Goal: Information Seeking & Learning: Learn about a topic

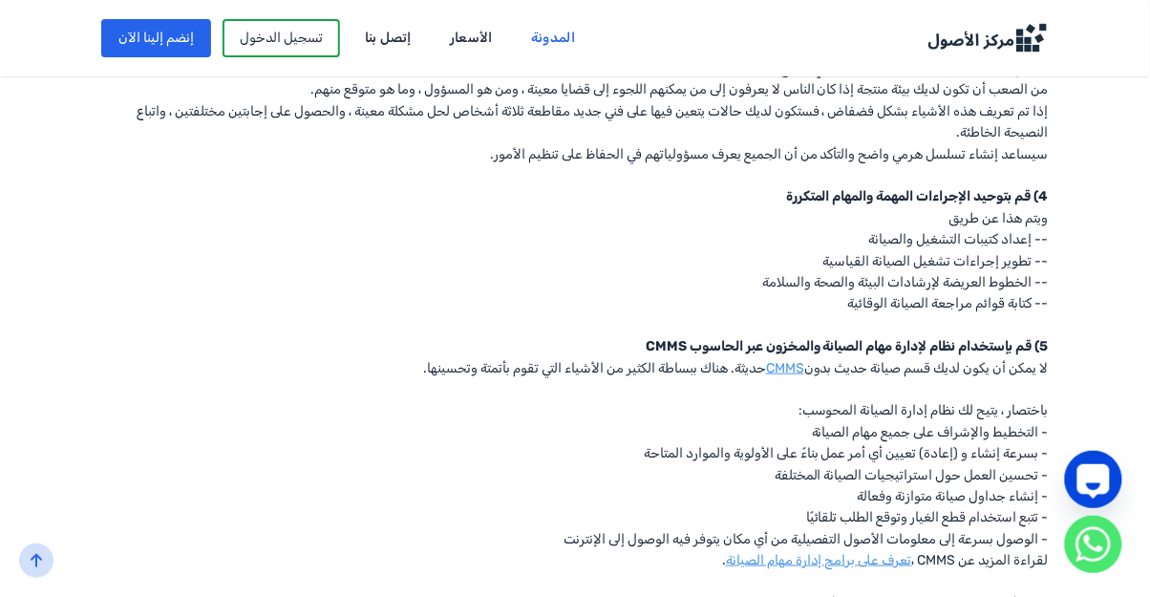
scroll to position [1831, 0]
click at [781, 359] on link "CMMS" at bounding box center [785, 367] width 38 height 16
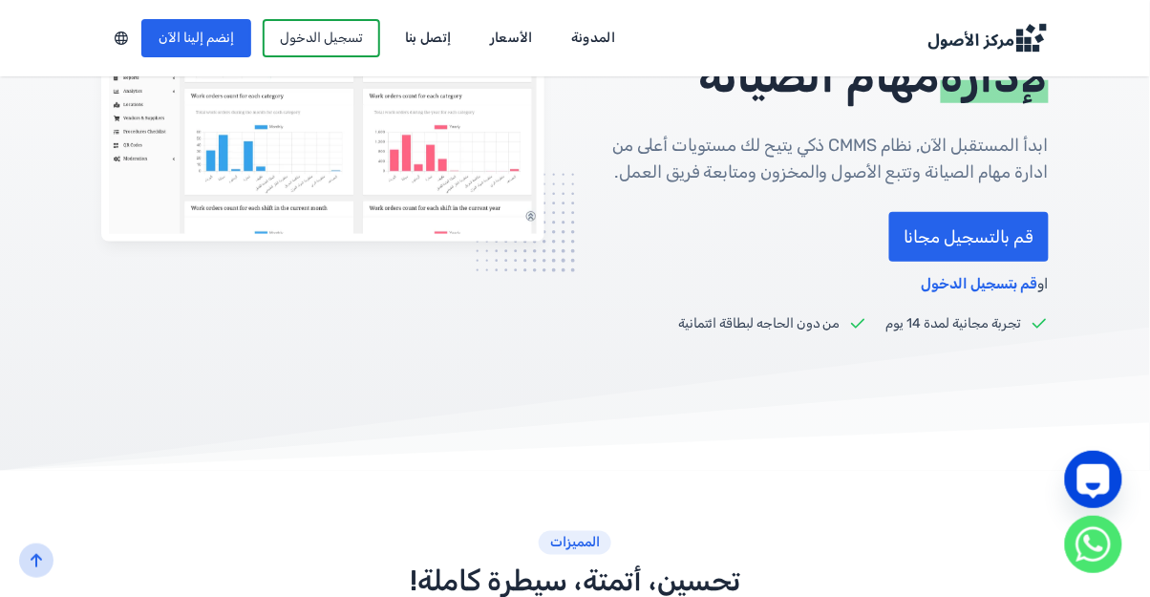
scroll to position [306, 0]
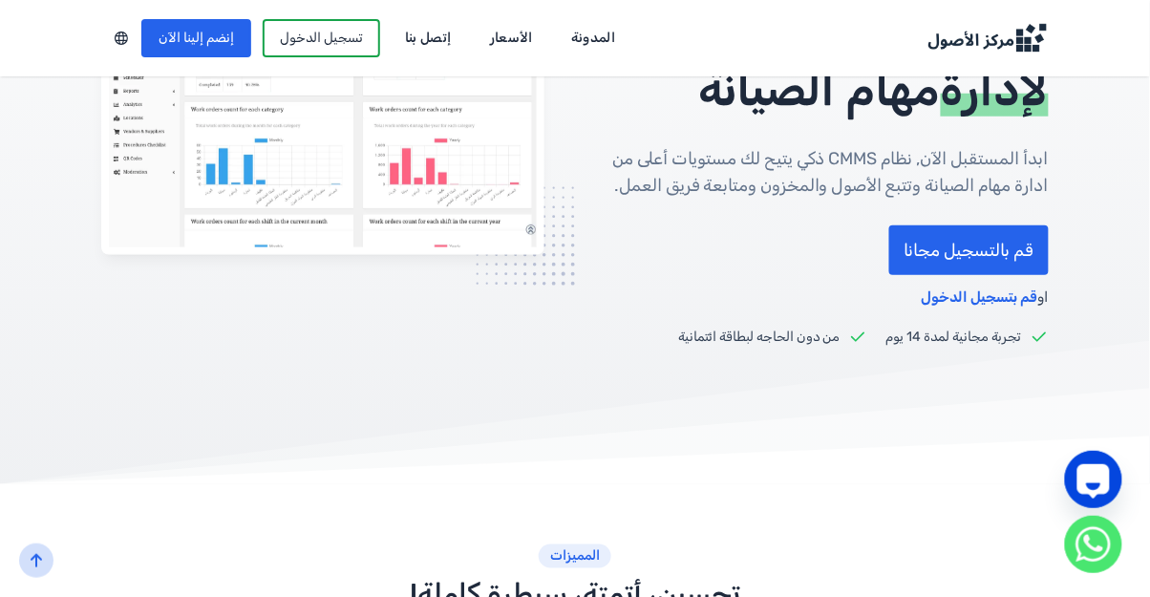
click at [500, 52] on link "الأسعار" at bounding box center [512, 38] width 70 height 31
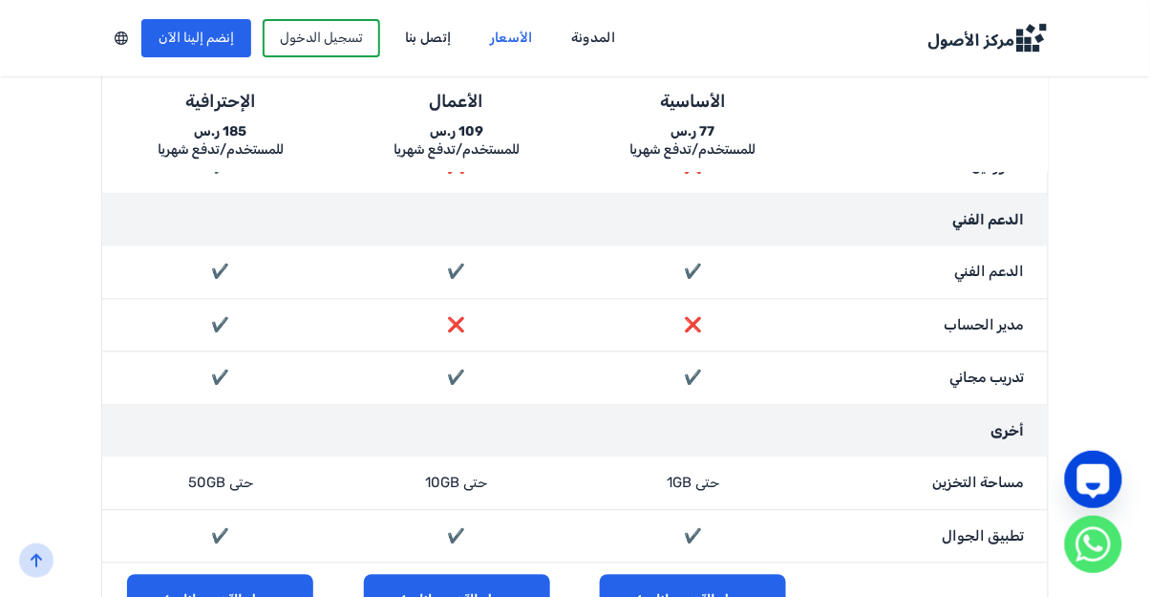
scroll to position [2305, 0]
